Goal: Information Seeking & Learning: Find specific fact

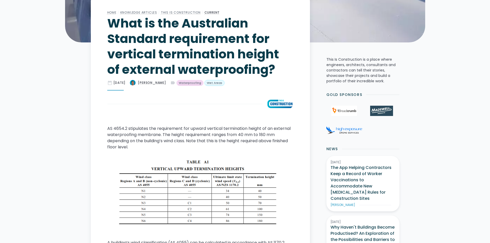
scroll to position [206, 0]
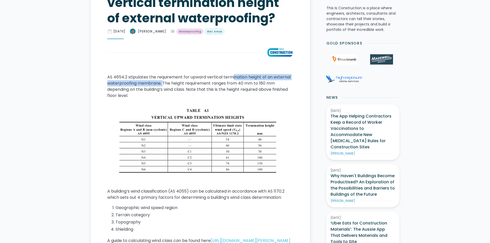
drag, startPoint x: 199, startPoint y: 80, endPoint x: 234, endPoint y: 80, distance: 35.8
click at [234, 80] on p "AS 4654.2 stipulates the requirement for upward vertical termination height of …" at bounding box center [200, 86] width 186 height 25
click at [235, 87] on p "AS 4654.2 stipulates the requirement for upward vertical termination height of …" at bounding box center [200, 86] width 186 height 25
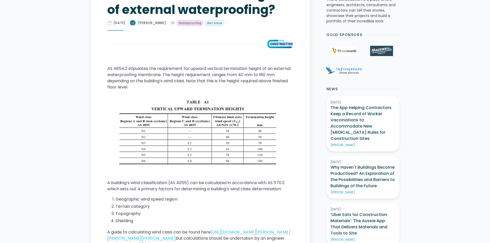
scroll to position [180, 0]
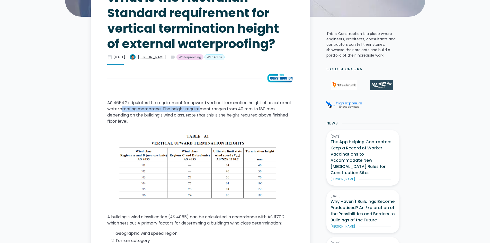
drag, startPoint x: 120, startPoint y: 111, endPoint x: 199, endPoint y: 111, distance: 79.0
click at [199, 111] on p "AS 4654.2 stipulates the requirement for upward vertical termination height of …" at bounding box center [200, 112] width 186 height 25
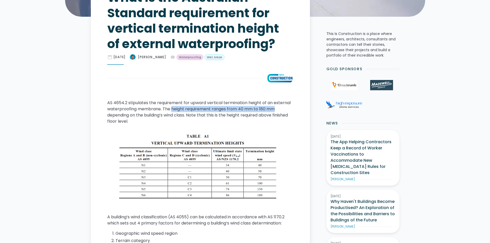
drag, startPoint x: 172, startPoint y: 109, endPoint x: 277, endPoint y: 112, distance: 105.9
click at [278, 112] on p "AS 4654.2 stipulates the requirement for upward vertical termination height of …" at bounding box center [200, 112] width 186 height 25
click at [152, 120] on p "AS 4654.2 stipulates the requirement for upward vertical termination height of …" at bounding box center [200, 112] width 186 height 25
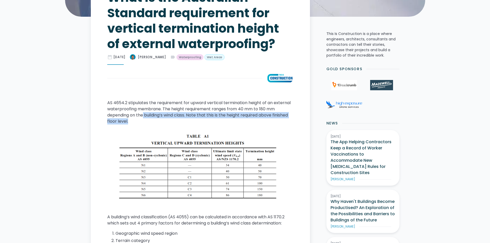
drag, startPoint x: 145, startPoint y: 114, endPoint x: 251, endPoint y: 119, distance: 105.9
click at [251, 119] on p "AS 4654.2 stipulates the requirement for upward vertical termination height of …" at bounding box center [200, 112] width 186 height 25
click at [230, 114] on p "AS 4654.2 stipulates the requirement for upward vertical termination height of …" at bounding box center [200, 112] width 186 height 25
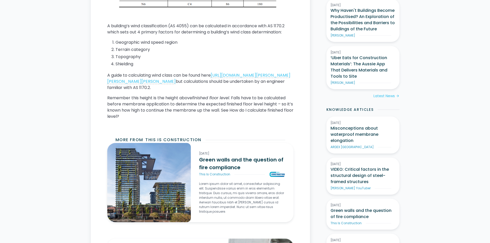
scroll to position [372, 0]
